Goal: Register for event/course

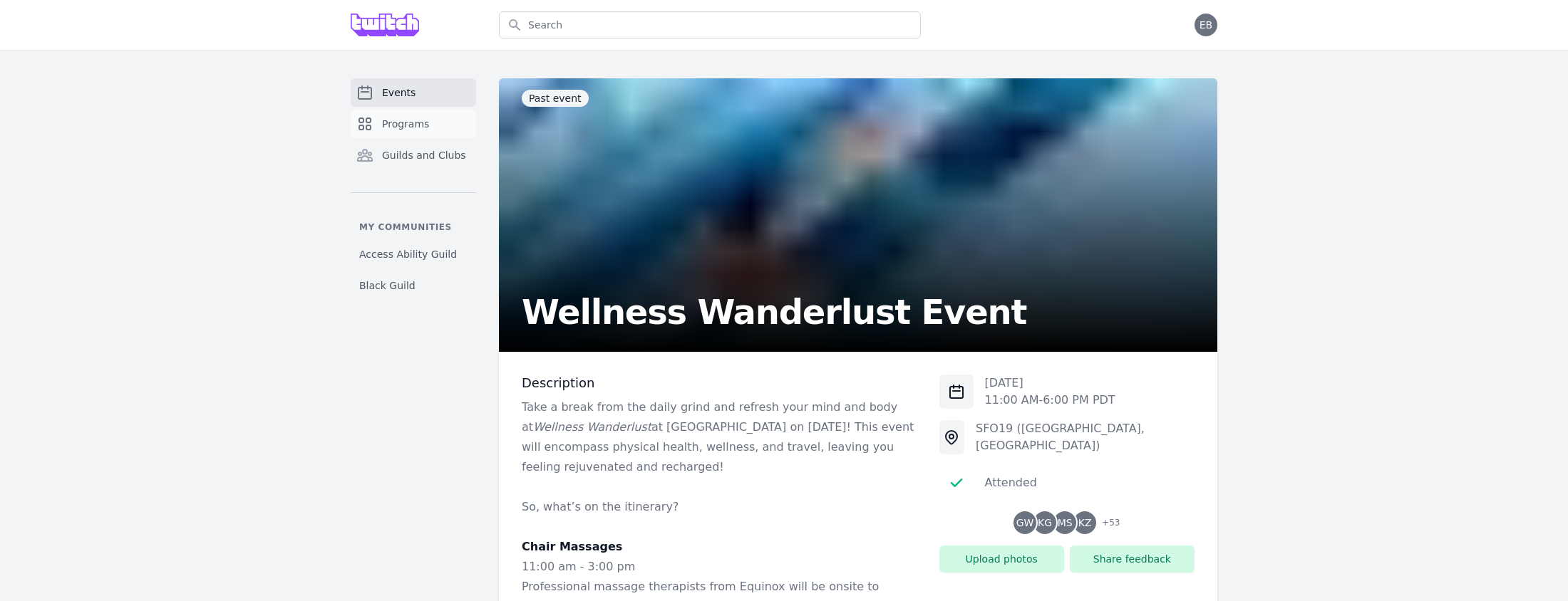
click at [403, 122] on span "Programs" at bounding box center [405, 123] width 47 height 14
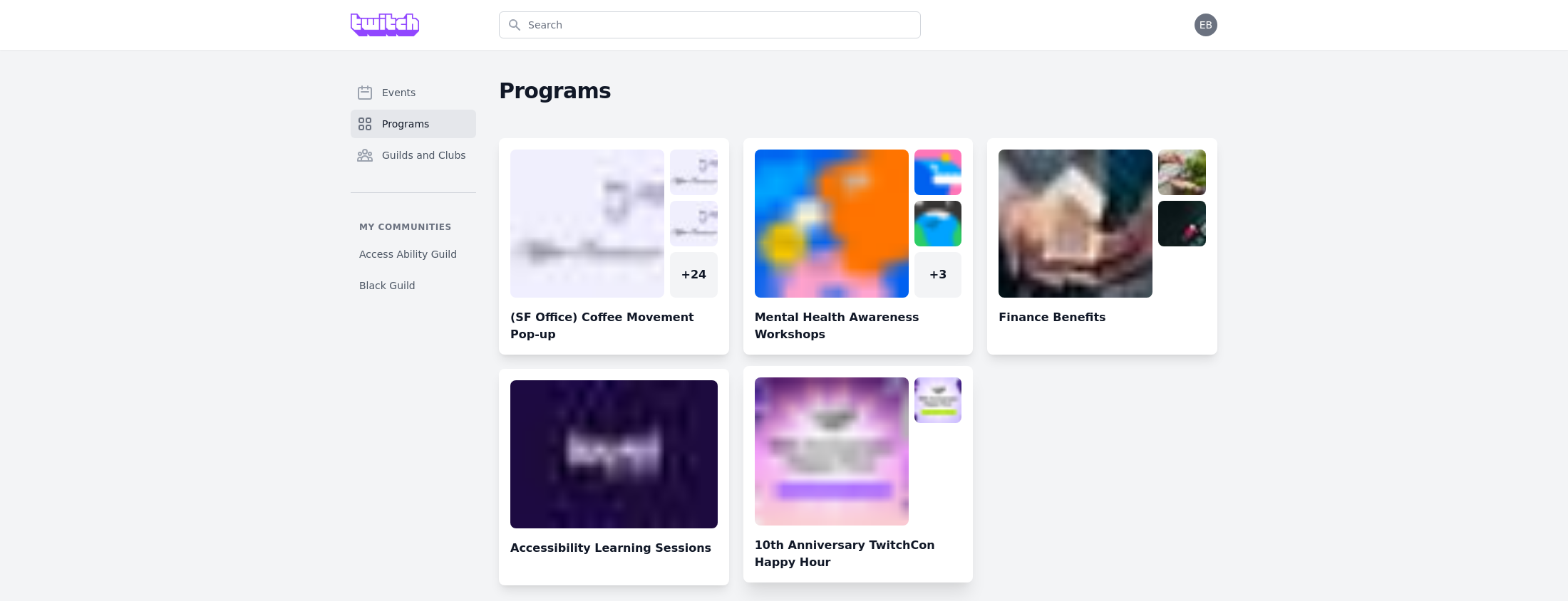
click at [826, 438] on link at bounding box center [858, 480] width 230 height 205
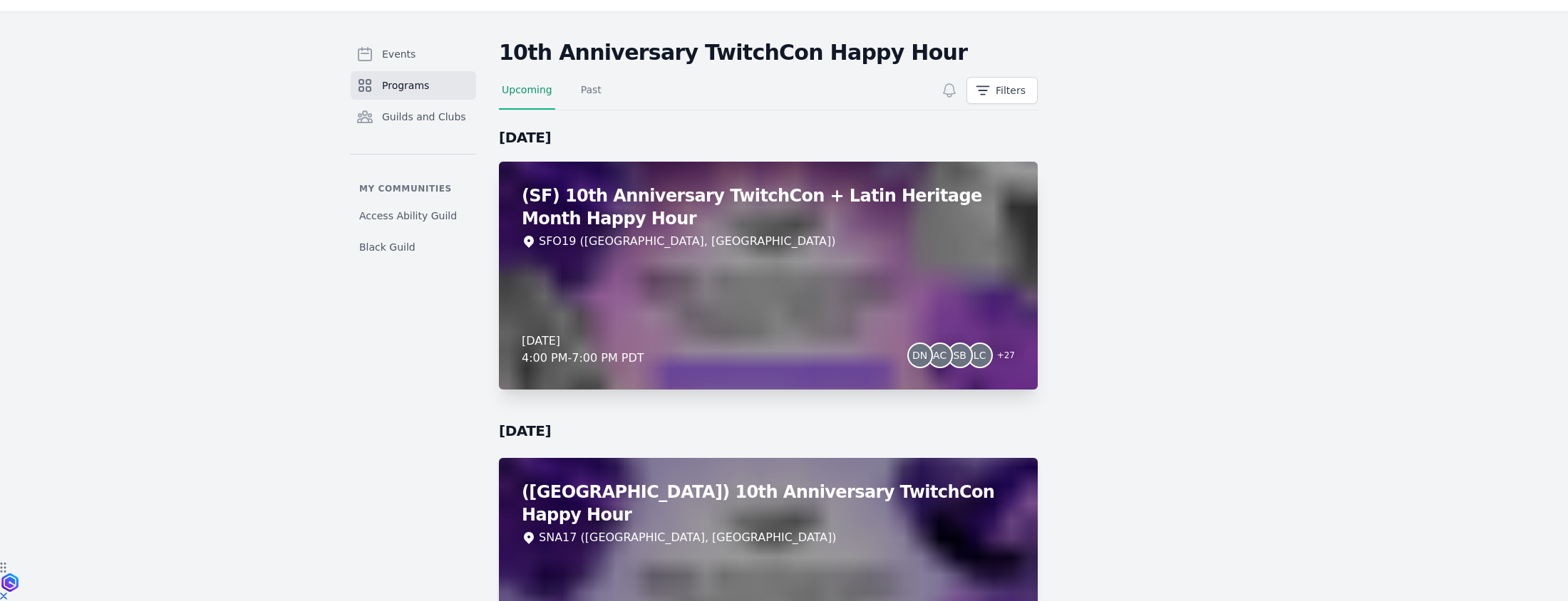
scroll to position [33, 0]
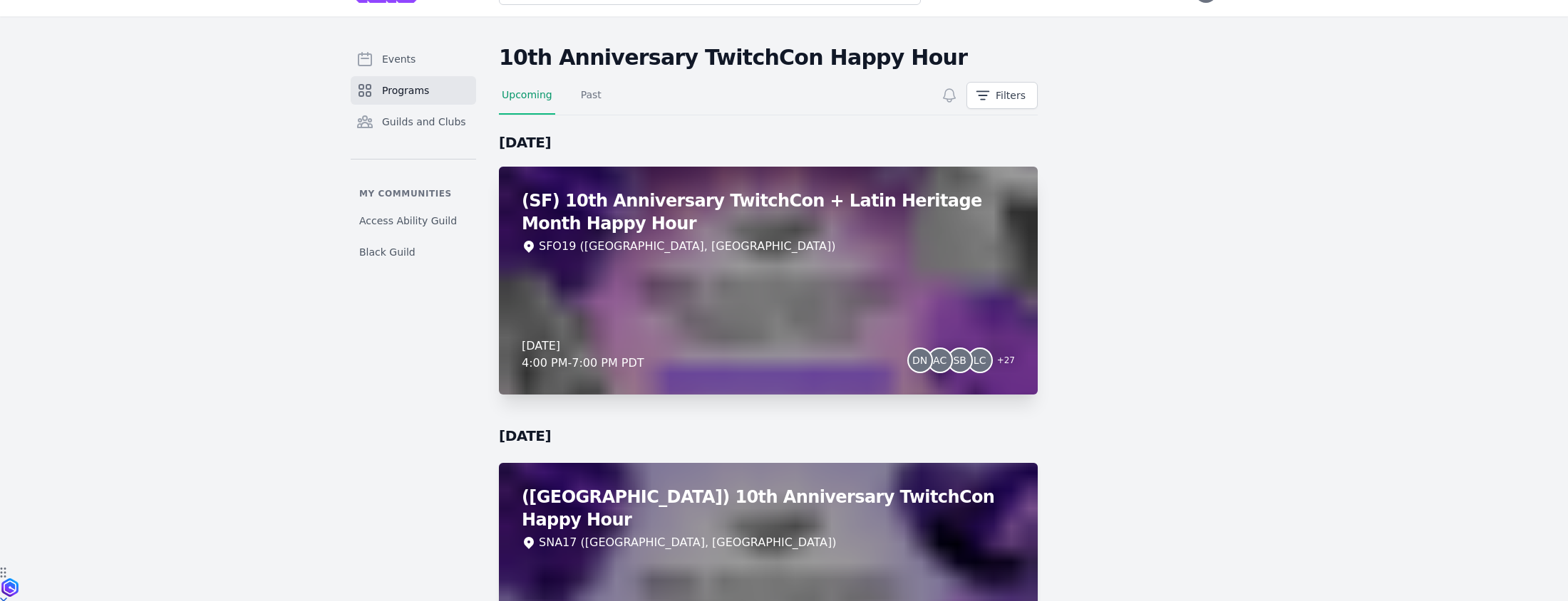
click at [782, 292] on div "(SF) 10th Anniversary TwitchCon + Latin Heritage Month Happy Hour SFO19 ([GEOGR…" at bounding box center [768, 280] width 539 height 228
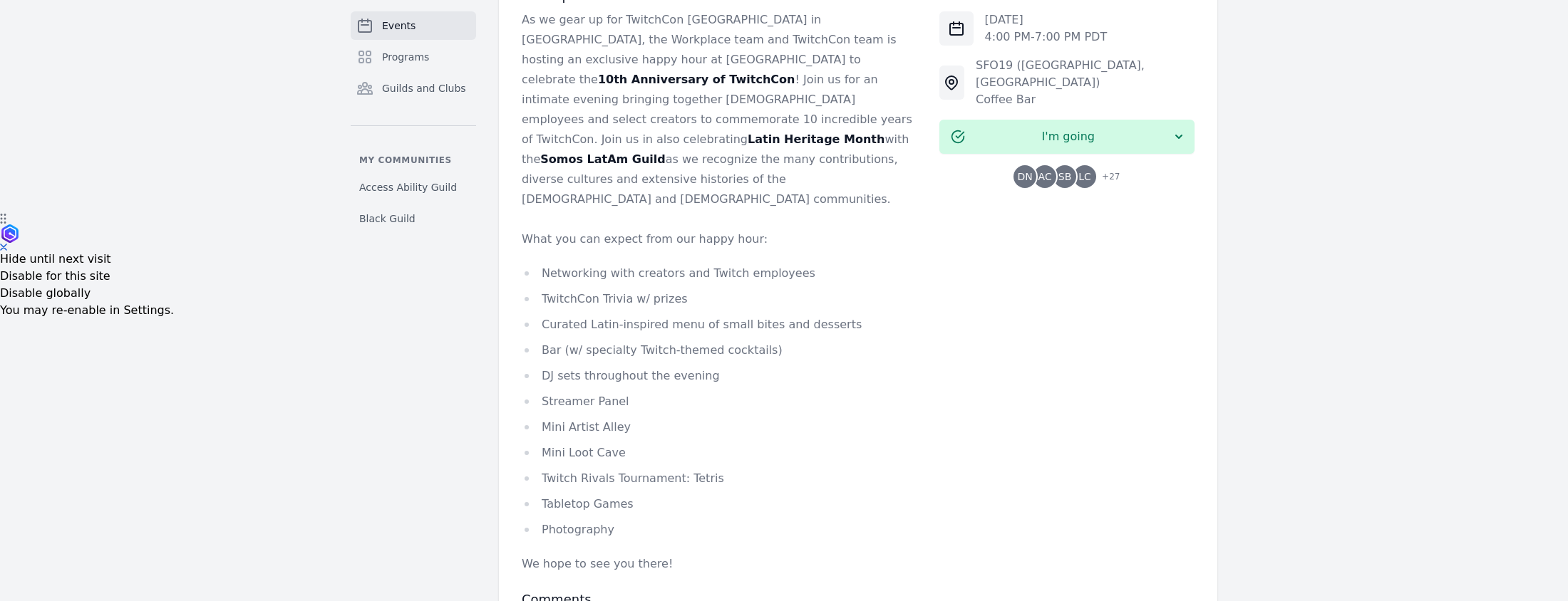
scroll to position [490, 0]
